Goal: Task Accomplishment & Management: Use online tool/utility

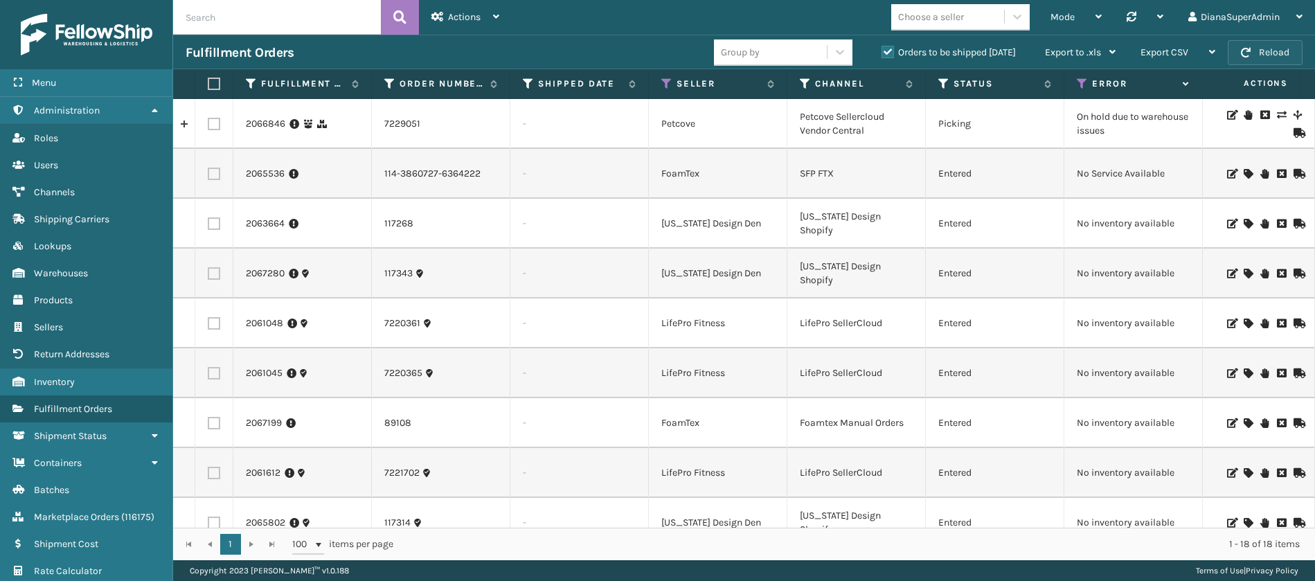
click at [1266, 44] on button "Reload" at bounding box center [1264, 52] width 75 height 25
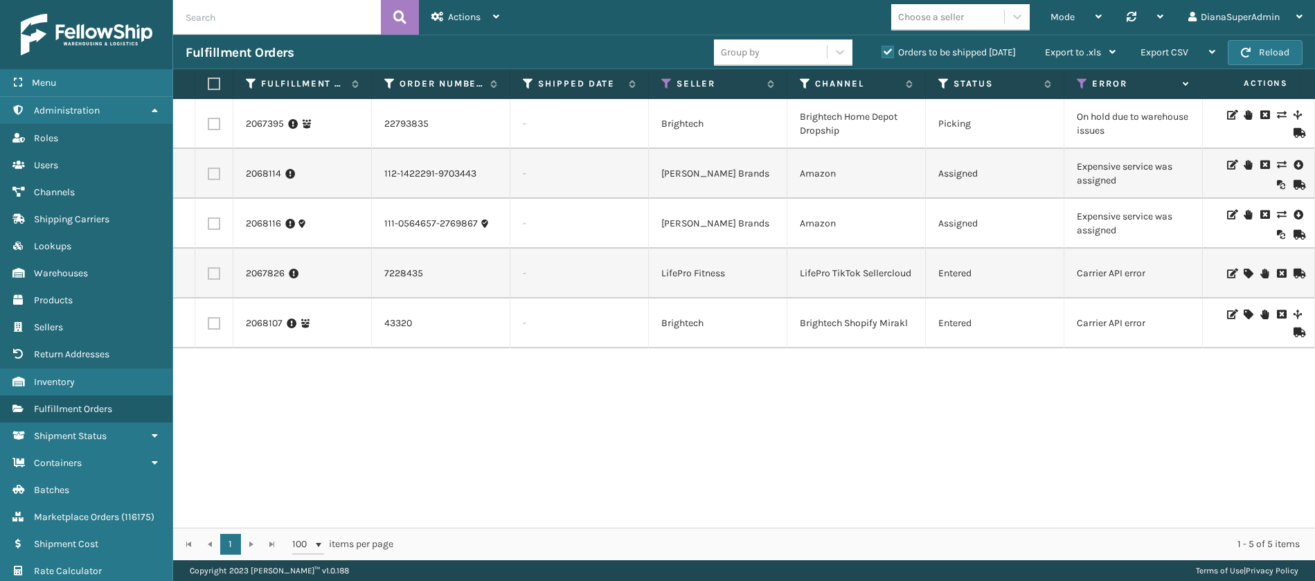
click at [1277, 165] on icon at bounding box center [1281, 165] width 8 height 10
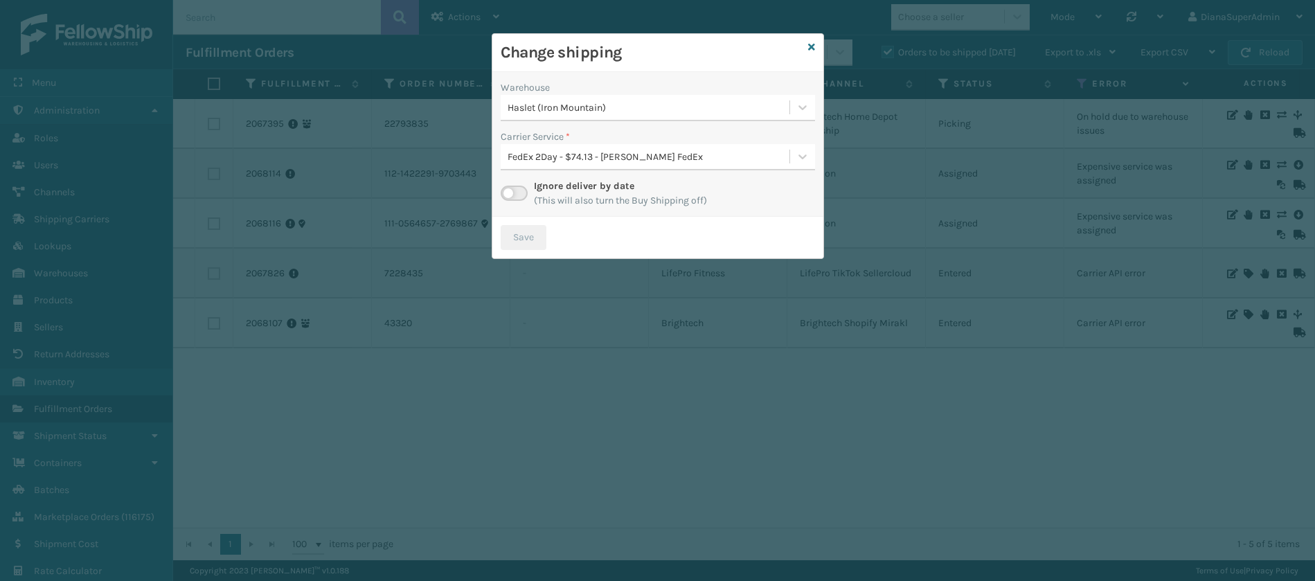
click at [515, 189] on label at bounding box center [514, 193] width 27 height 15
click at [510, 189] on input "checkbox" at bounding box center [505, 190] width 9 height 9
click at [811, 159] on div at bounding box center [802, 156] width 25 height 25
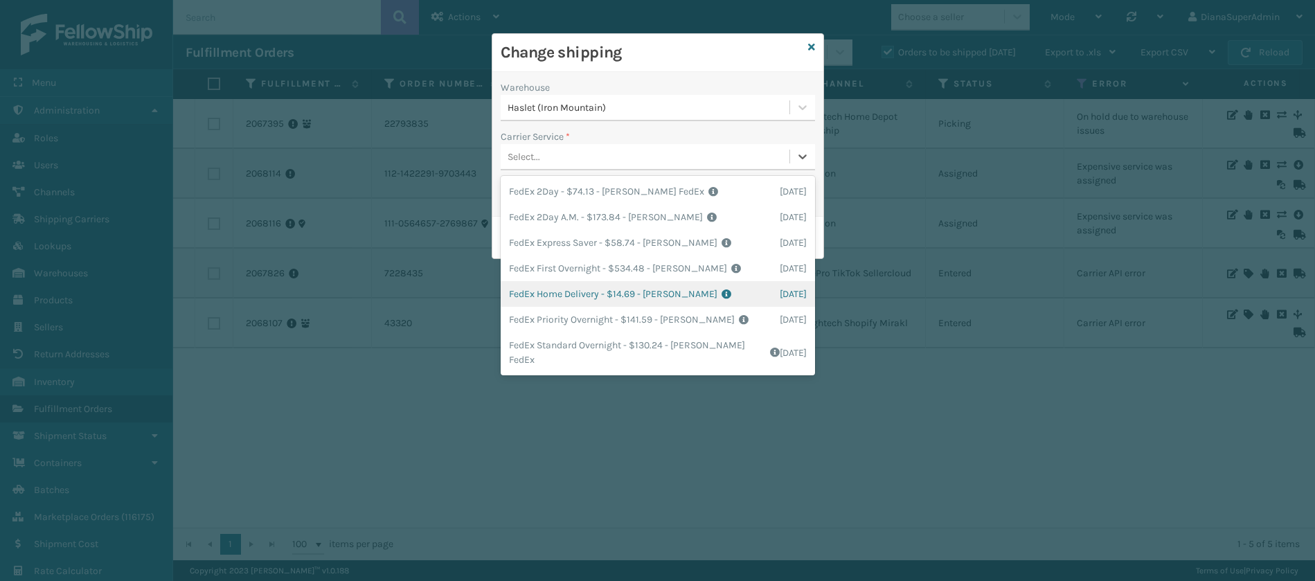
click at [566, 289] on div "FedEx Home Delivery - $14.69 - [PERSON_NAME] FedEx Shipping Cost $12.89 Surplus…" at bounding box center [658, 294] width 314 height 26
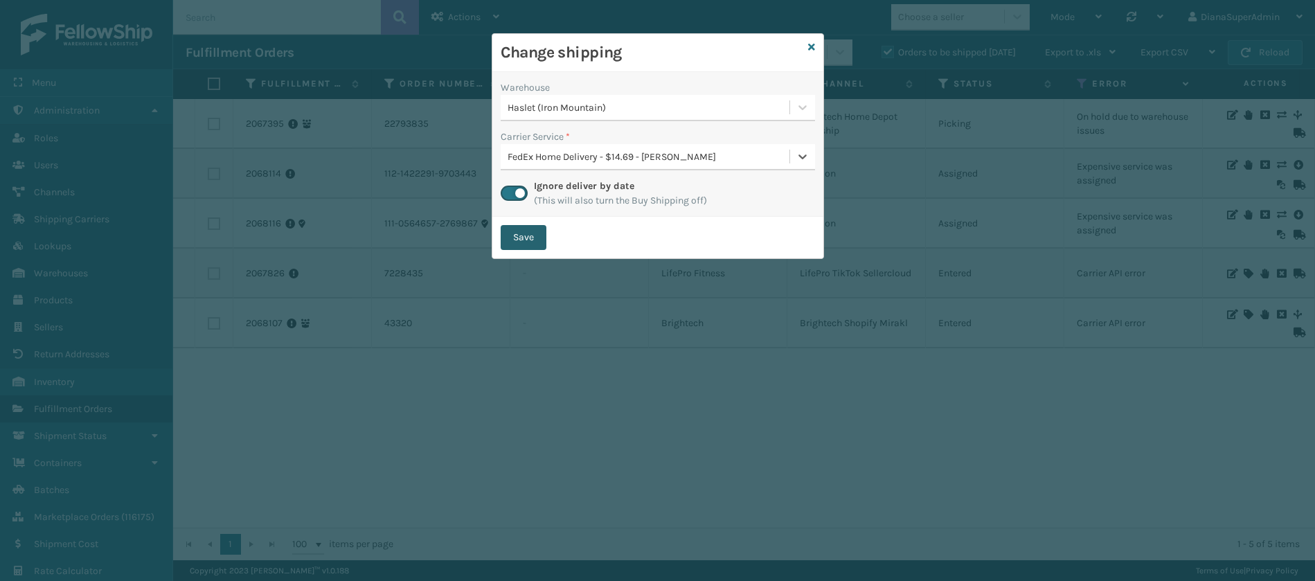
click at [523, 234] on button "Save" at bounding box center [524, 237] width 46 height 25
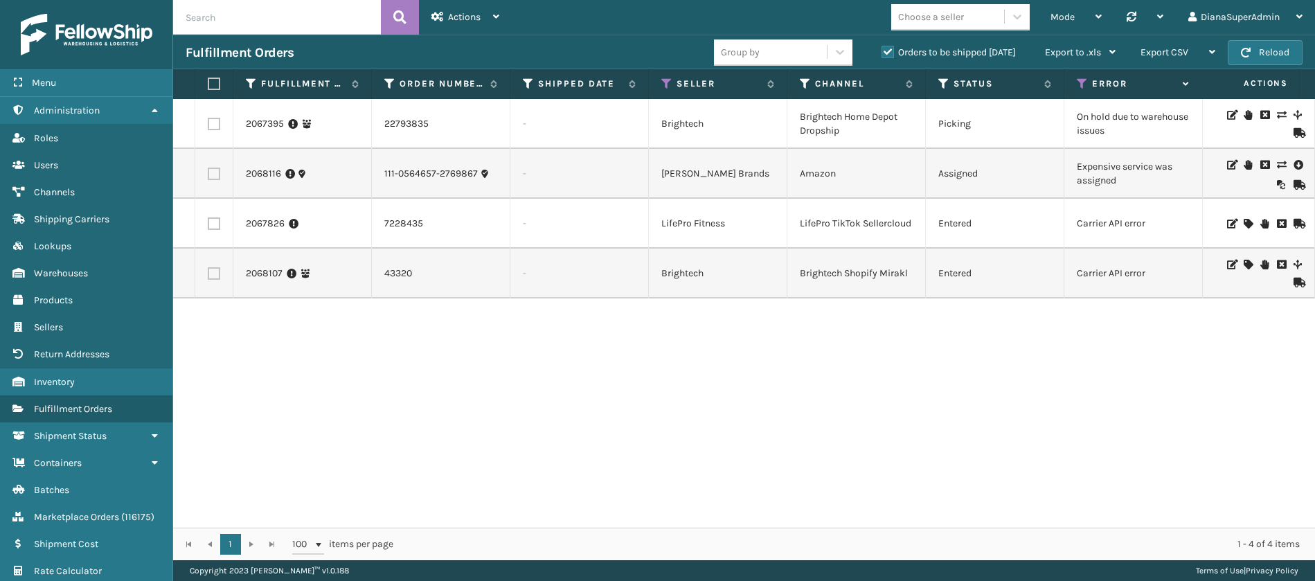
click at [1277, 161] on icon at bounding box center [1281, 165] width 8 height 10
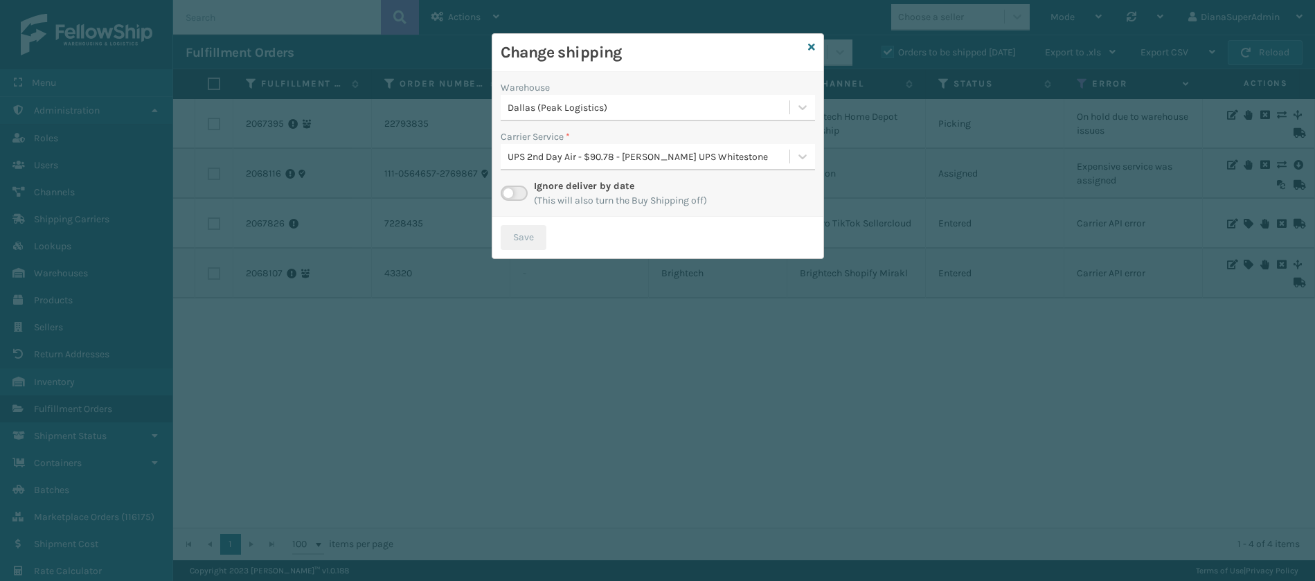
click at [510, 196] on label at bounding box center [514, 193] width 27 height 15
click at [510, 195] on input "checkbox" at bounding box center [505, 190] width 9 height 9
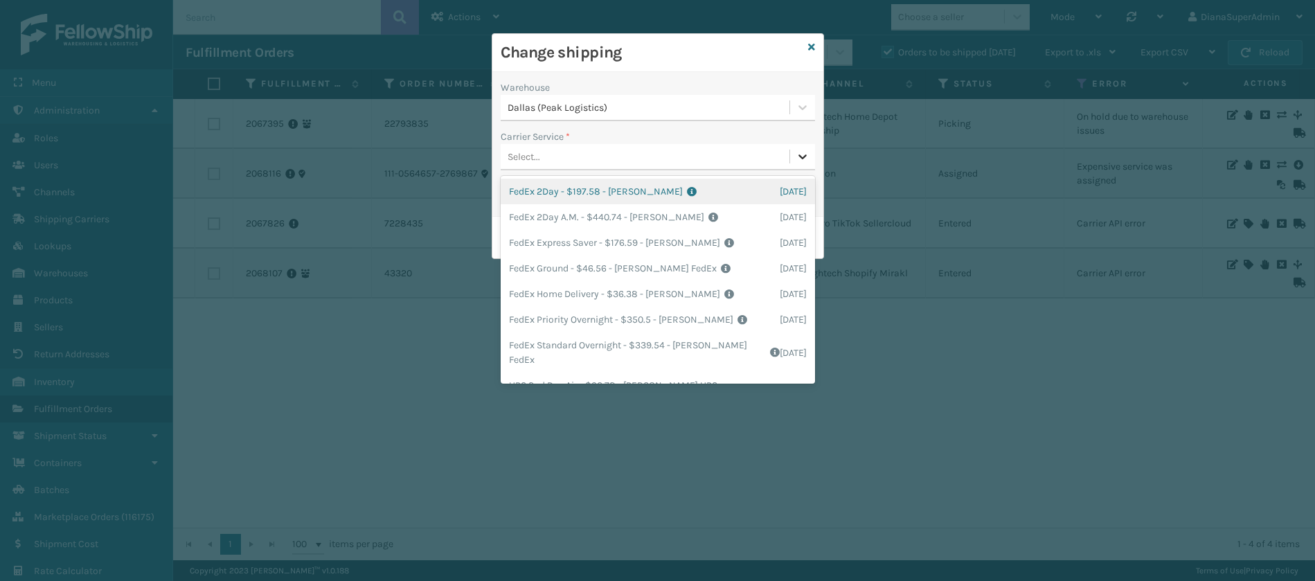
click at [793, 150] on div at bounding box center [802, 156] width 25 height 25
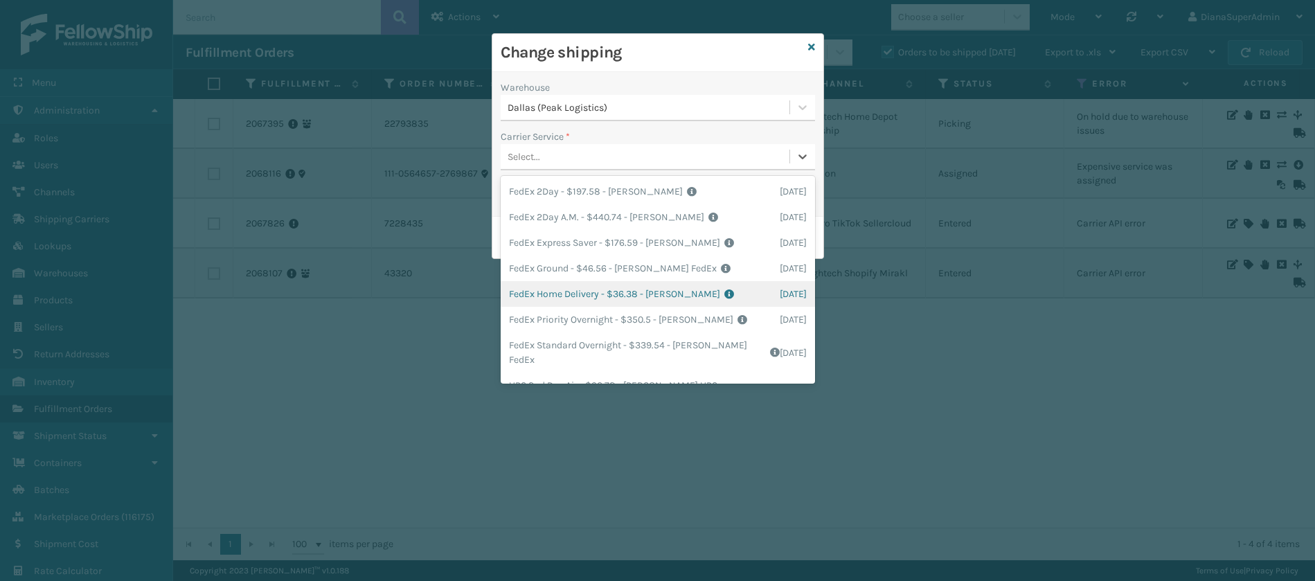
click at [584, 296] on div "FedEx Home Delivery - $36.38 - [PERSON_NAME] FedEx Shipping Cost $31.91 Surplus…" at bounding box center [658, 294] width 314 height 26
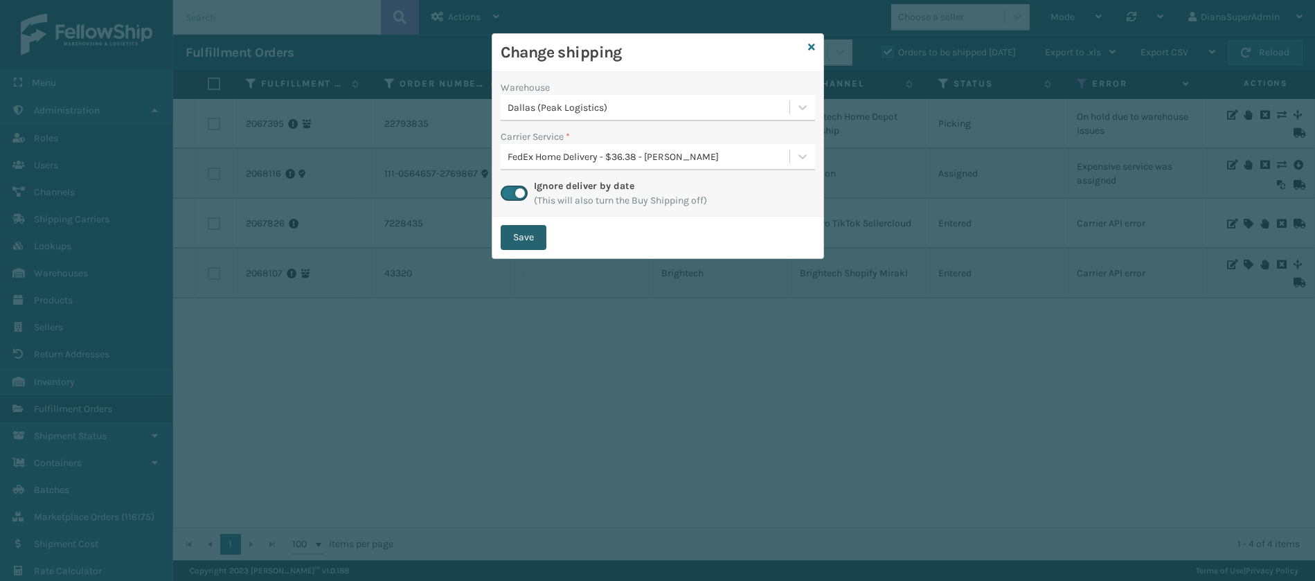
click at [530, 235] on button "Save" at bounding box center [524, 237] width 46 height 25
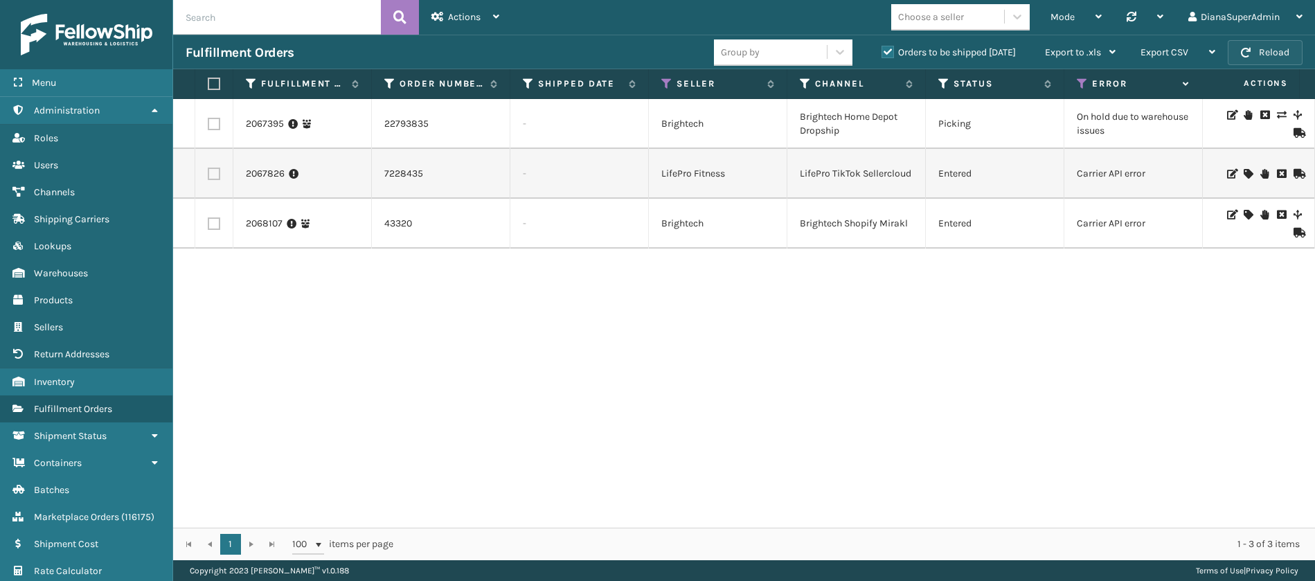
click at [1255, 51] on button "Reload" at bounding box center [1264, 52] width 75 height 25
